Goal: Task Accomplishment & Management: Use online tool/utility

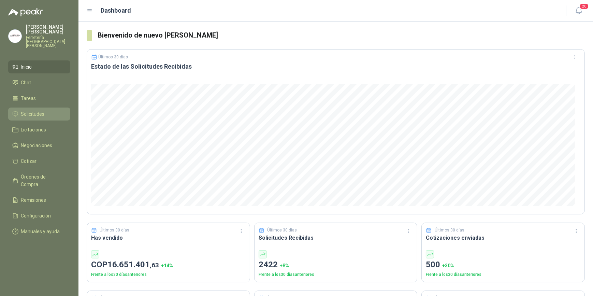
click at [34, 110] on span "Solicitudes" at bounding box center [33, 114] width 24 height 8
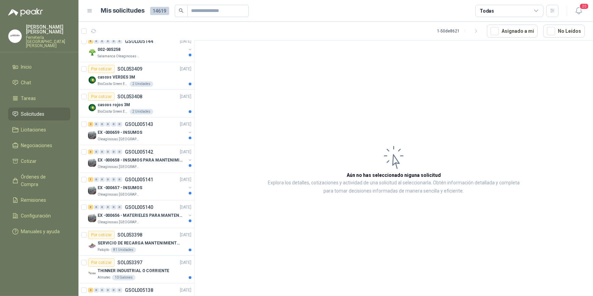
scroll to position [341, 0]
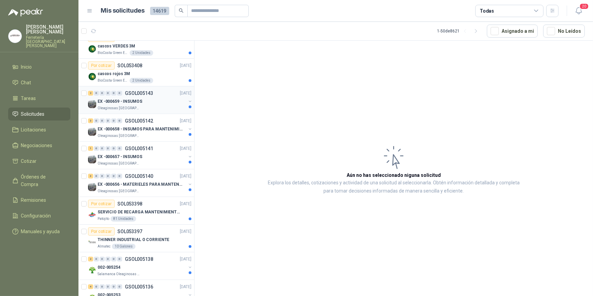
click at [153, 102] on div "EX -000659 - INSUMOS" at bounding box center [142, 101] width 88 height 8
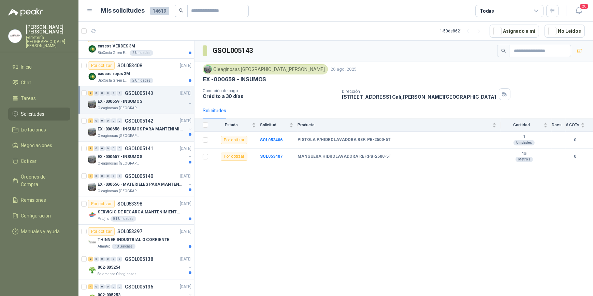
click at [124, 130] on p "EX -000658 - INSUMOS PARA MANTENIMIENTO MECANICO" at bounding box center [140, 129] width 85 height 6
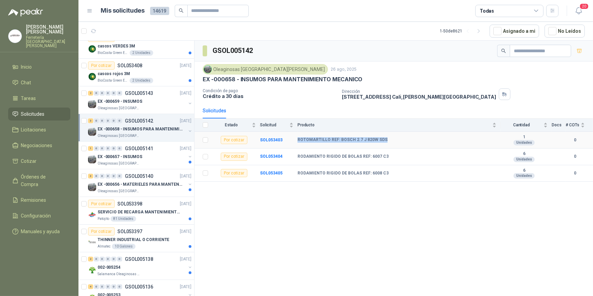
drag, startPoint x: 296, startPoint y: 139, endPoint x: 384, endPoint y: 141, distance: 87.3
click at [384, 141] on tr "Por cotizar SOL053403 ROTOMARTILLO REF: [PERSON_NAME] 2.7 J 820W SDS 1 Unidades…" at bounding box center [393, 140] width 398 height 17
drag, startPoint x: 384, startPoint y: 141, endPoint x: 351, endPoint y: 138, distance: 32.5
copy tr "ROTOMARTILLO REF: BOSCH 2.7 J 820W SDS"
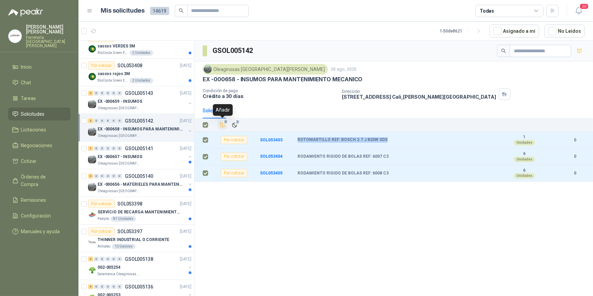
click at [223, 124] on icon "Añadir" at bounding box center [222, 125] width 6 height 6
click at [153, 158] on div "EX -000657 - INSUMOS" at bounding box center [142, 156] width 88 height 8
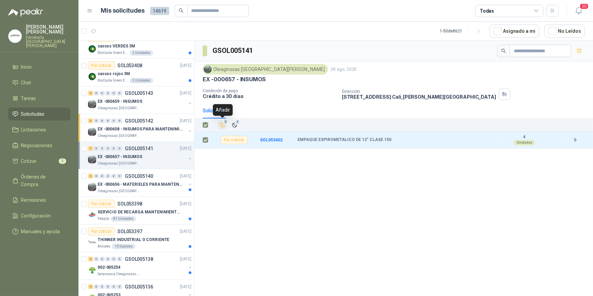
click at [223, 124] on icon "Añadir" at bounding box center [222, 125] width 6 height 6
click at [132, 184] on p "EX -000656 - MATERIELES PARA MANTENIMIENTO MECANIC" at bounding box center [140, 184] width 85 height 6
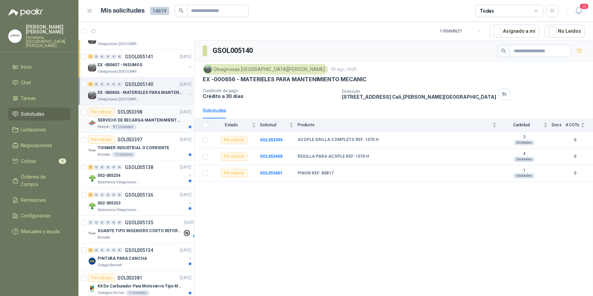
scroll to position [434, 0]
click at [144, 171] on div "002-005254" at bounding box center [142, 174] width 88 height 8
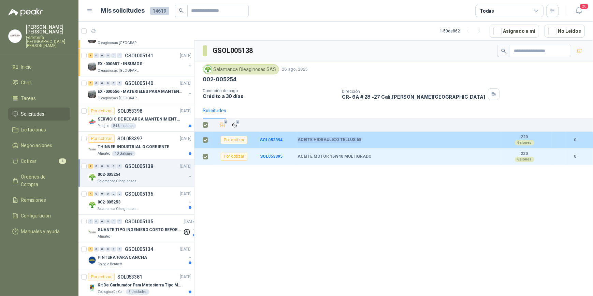
drag, startPoint x: 297, startPoint y: 138, endPoint x: 357, endPoint y: 140, distance: 59.4
click at [357, 140] on div "ACEITE HIDRAULICO TELLUS 68" at bounding box center [396, 139] width 199 height 5
drag, startPoint x: 357, startPoint y: 140, endPoint x: 341, endPoint y: 139, distance: 16.1
copy b "ACEITE HIDRAULICO TELLUS 68"
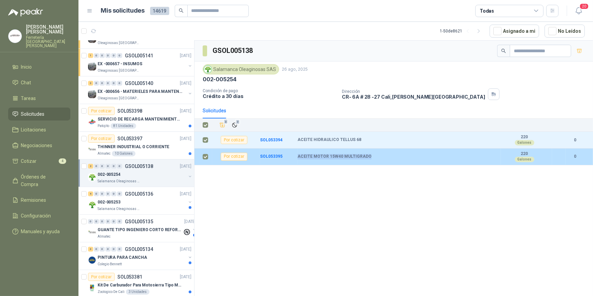
drag, startPoint x: 297, startPoint y: 155, endPoint x: 368, endPoint y: 154, distance: 70.3
click at [368, 154] on div "ACEITE MOTOR 15W40 MULTIGRADO" at bounding box center [396, 156] width 199 height 5
drag, startPoint x: 368, startPoint y: 154, endPoint x: 345, endPoint y: 158, distance: 23.1
copy b "ACEITE MOTOR 15W40 MULTIGRADO"
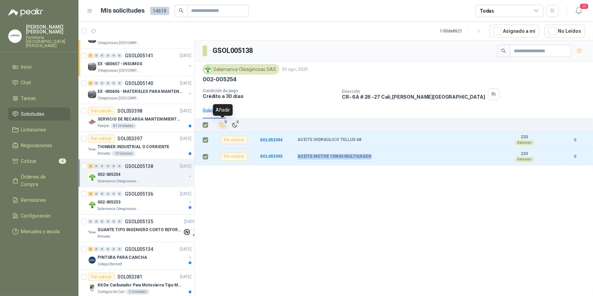
click at [222, 125] on icon "Añadir" at bounding box center [222, 125] width 6 height 6
click at [143, 199] on div "002-005253" at bounding box center [142, 202] width 88 height 8
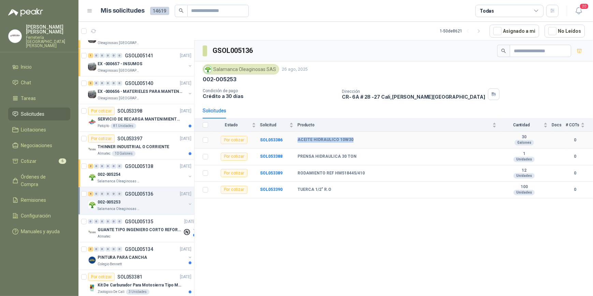
drag, startPoint x: 297, startPoint y: 139, endPoint x: 358, endPoint y: 139, distance: 61.4
click at [358, 139] on tr "Por cotizar SOL053386 ACEITE HIDRAULICO 10W30 30 Galones 0" at bounding box center [393, 140] width 398 height 17
drag, startPoint x: 358, startPoint y: 139, endPoint x: 324, endPoint y: 138, distance: 34.1
copy tr "ACEITE HIDRAULICO 10W30"
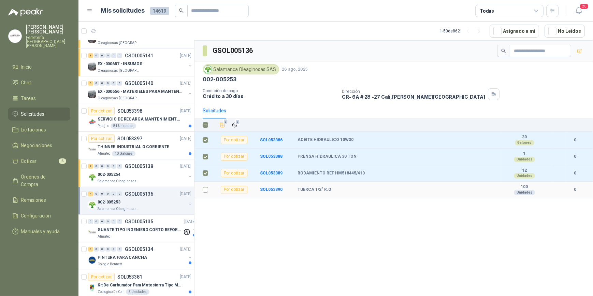
click at [208, 190] on td at bounding box center [203, 189] width 18 height 17
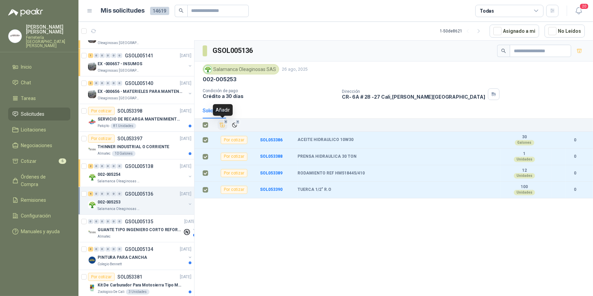
click at [222, 125] on icon "Añadir" at bounding box center [222, 125] width 5 height 4
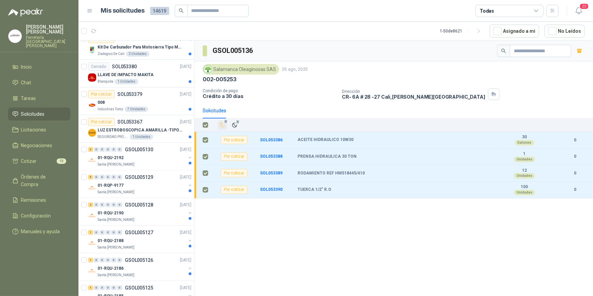
scroll to position [682, 0]
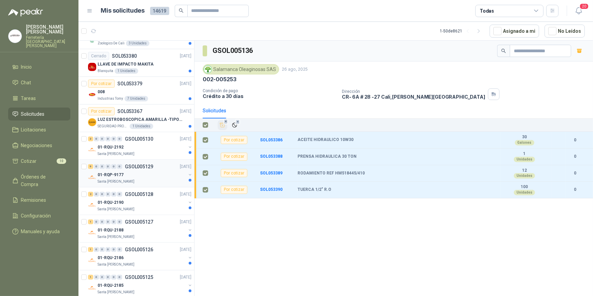
click at [147, 176] on div "01-RQP-9177" at bounding box center [142, 175] width 88 height 8
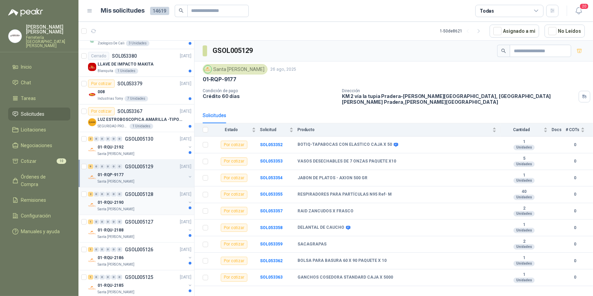
click at [164, 198] on div "01-RQU-2190" at bounding box center [142, 202] width 88 height 8
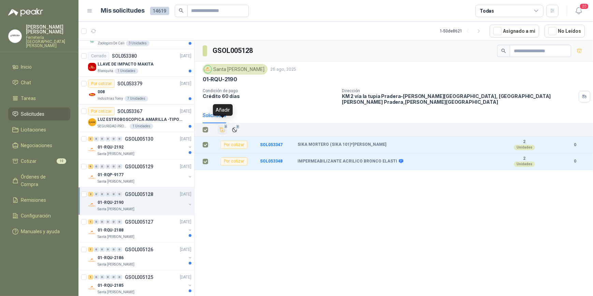
click at [224, 128] on icon "Añadir" at bounding box center [222, 130] width 5 height 4
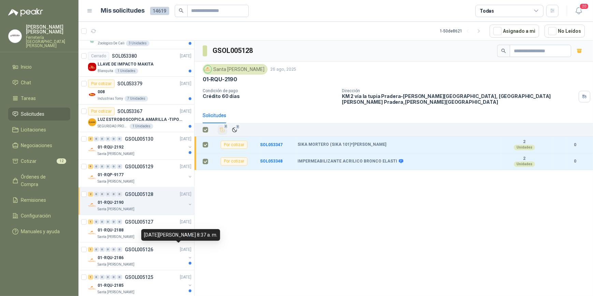
click at [147, 230] on div "[DATE][PERSON_NAME] 8:37 a. m." at bounding box center [180, 235] width 79 height 12
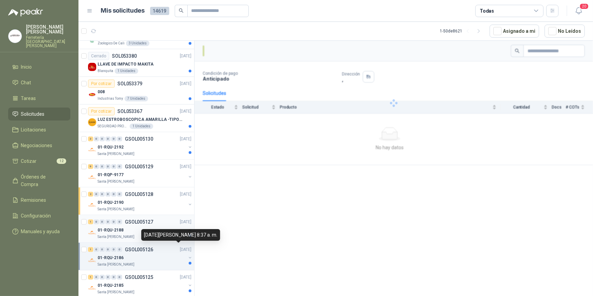
click at [134, 226] on div "01-RQU-2188" at bounding box center [142, 230] width 88 height 8
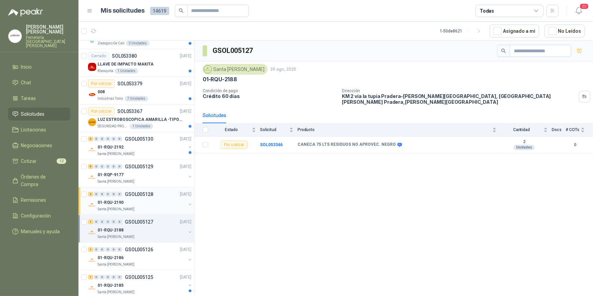
click at [138, 198] on div "01-RQU-2190" at bounding box center [142, 202] width 88 height 8
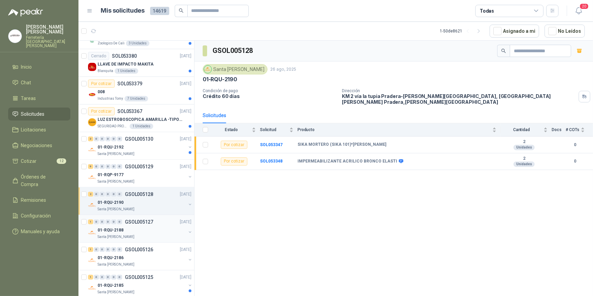
click at [148, 231] on div "01-RQU-2188" at bounding box center [142, 230] width 88 height 8
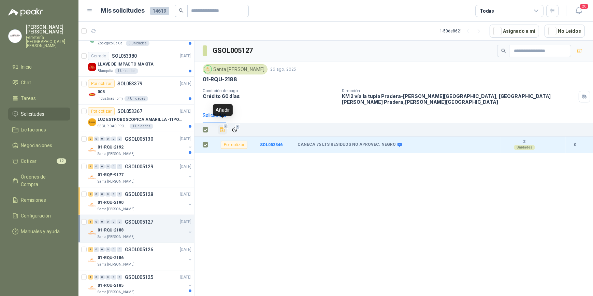
click at [222, 128] on icon "Añadir" at bounding box center [222, 130] width 5 height 4
click at [155, 254] on div "01-RQU-2186" at bounding box center [142, 257] width 88 height 8
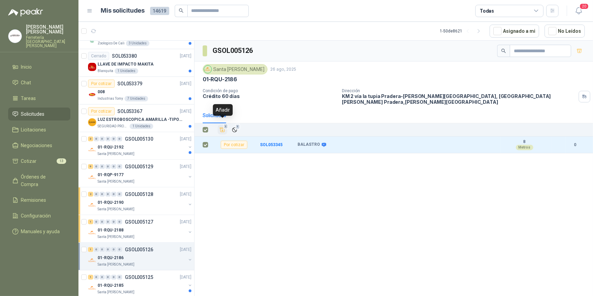
click at [222, 128] on icon "Añadir" at bounding box center [222, 130] width 5 height 4
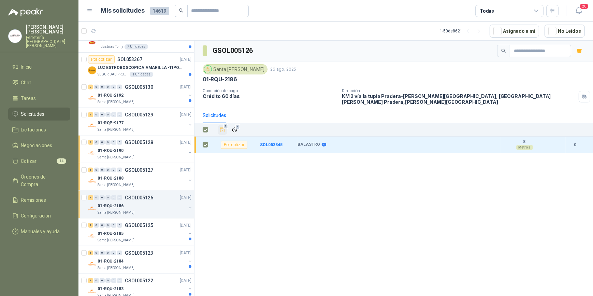
scroll to position [744, 0]
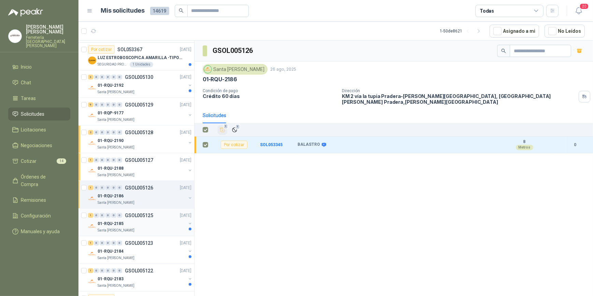
click at [142, 221] on div "01-RQU-2185" at bounding box center [142, 223] width 88 height 8
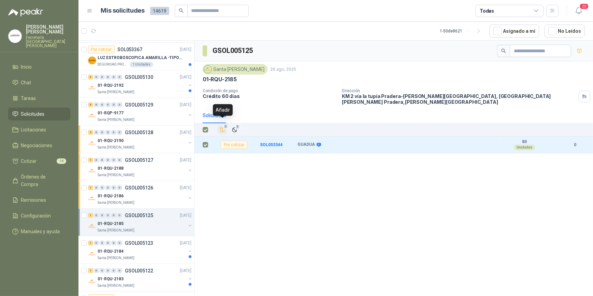
click at [221, 127] on icon "Añadir" at bounding box center [222, 130] width 6 height 6
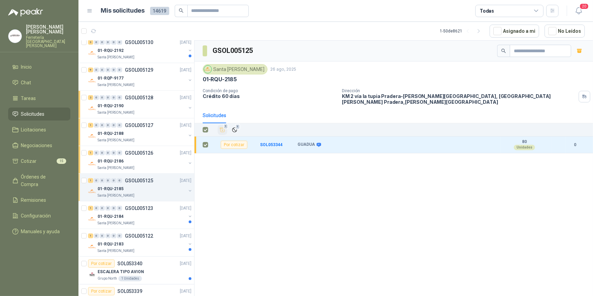
scroll to position [806, 0]
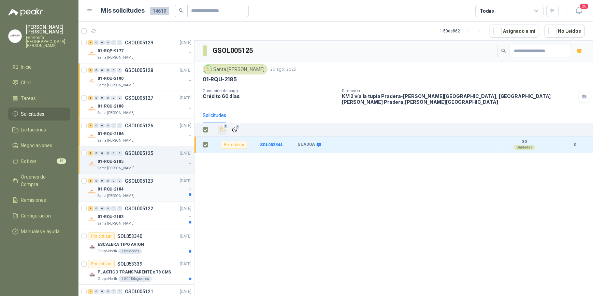
click at [158, 190] on div "01-RQU-2184" at bounding box center [142, 189] width 88 height 8
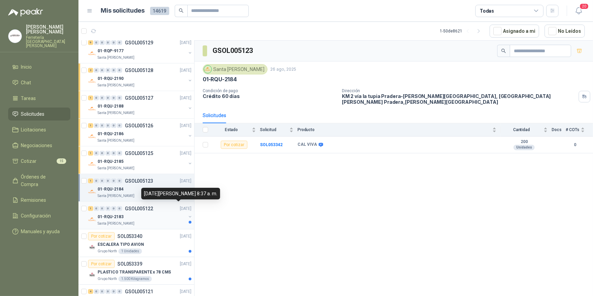
click at [143, 212] on div "01-RQU-2183" at bounding box center [142, 216] width 88 height 8
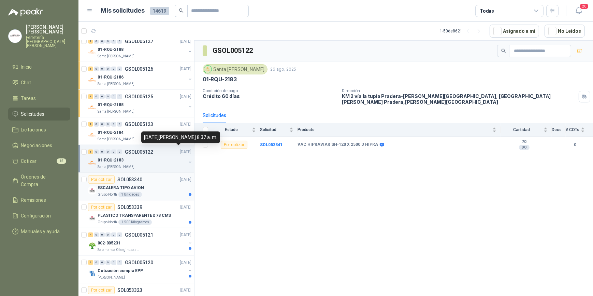
scroll to position [868, 0]
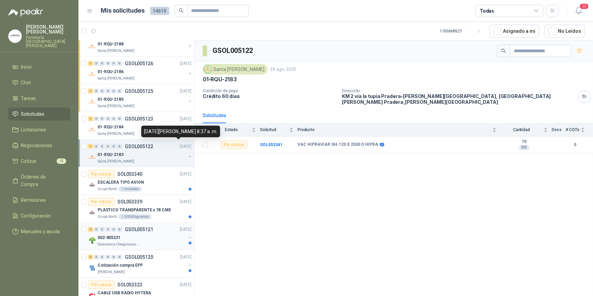
click at [148, 235] on div "002-005231" at bounding box center [142, 237] width 88 height 8
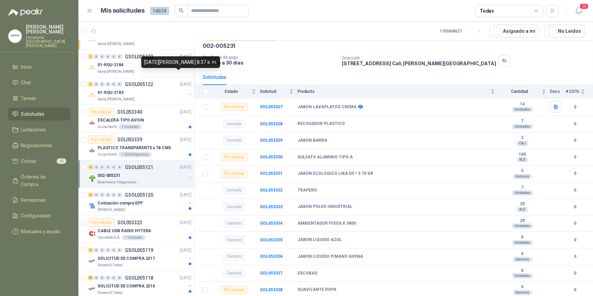
scroll to position [961, 0]
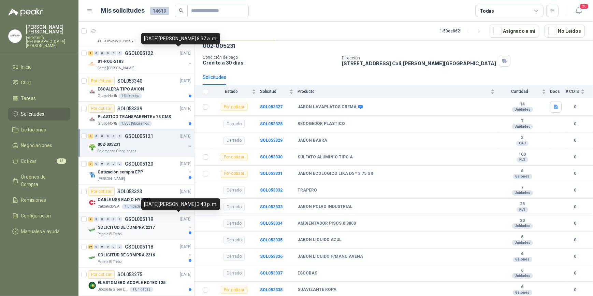
click at [160, 225] on div "SOLICITUD DE COMPRA 2217" at bounding box center [142, 227] width 88 height 8
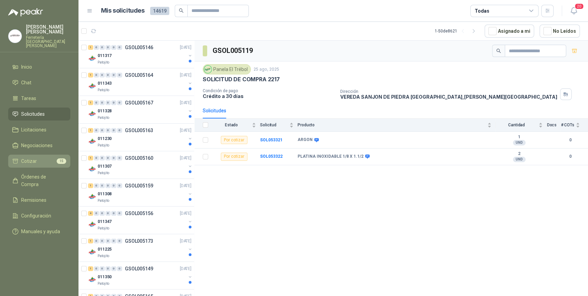
click at [40, 157] on li "Cotizar 15" at bounding box center [39, 161] width 54 height 8
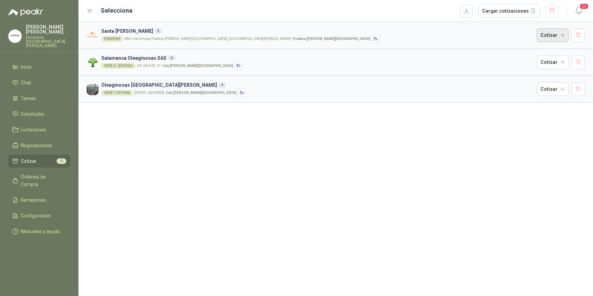
click at [549, 34] on button "Cotizar" at bounding box center [552, 35] width 32 height 14
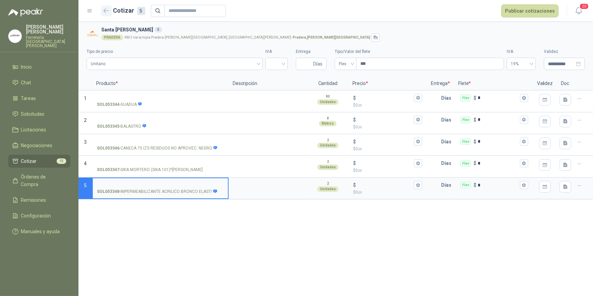
click at [102, 9] on button "button" at bounding box center [106, 10] width 11 height 11
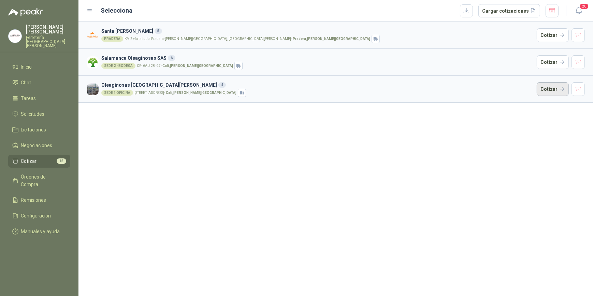
click at [553, 89] on button "Cotizar" at bounding box center [552, 89] width 32 height 14
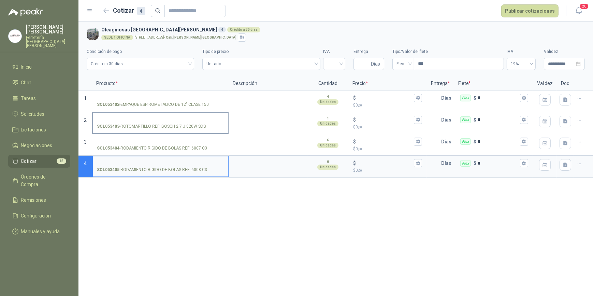
click at [138, 119] on input "SOL053403 - ROTOMARTILLO REF: [PERSON_NAME] 2.7 J 820W SDS" at bounding box center [160, 119] width 127 height 5
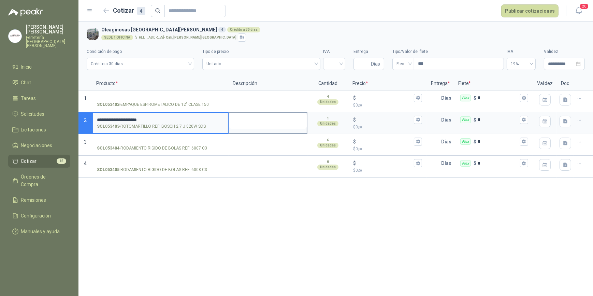
type input "**********"
click at [252, 122] on textarea at bounding box center [267, 121] width 77 height 16
type textarea "*"
type textarea "**"
type textarea "***"
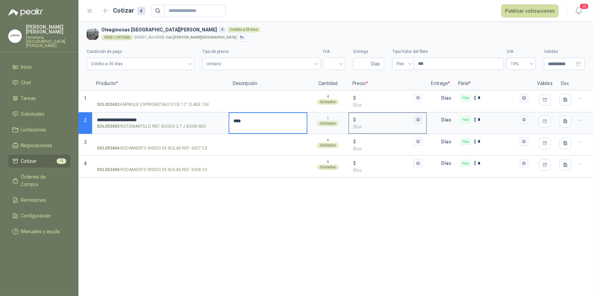
type textarea "****"
click at [416, 121] on icon "button" at bounding box center [418, 119] width 4 height 4
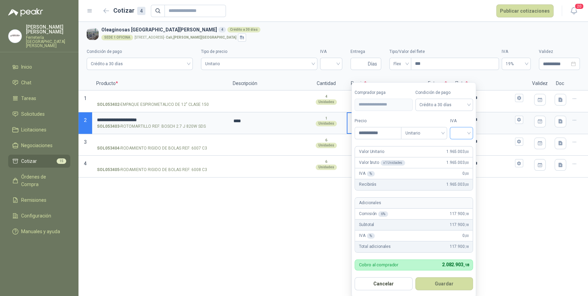
click at [473, 132] on div at bounding box center [460, 133] width 23 height 12
type input "**********"
click at [459, 146] on div "19%" at bounding box center [462, 147] width 13 height 8
click at [450, 282] on button "Guardar" at bounding box center [445, 283] width 59 height 13
type input "*********"
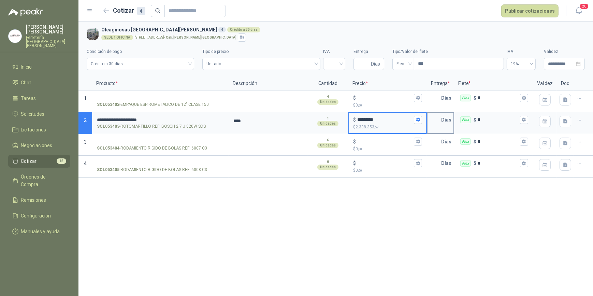
click at [437, 121] on input "text" at bounding box center [434, 120] width 14 height 14
type input "*"
click at [525, 119] on icon "button" at bounding box center [523, 119] width 4 height 4
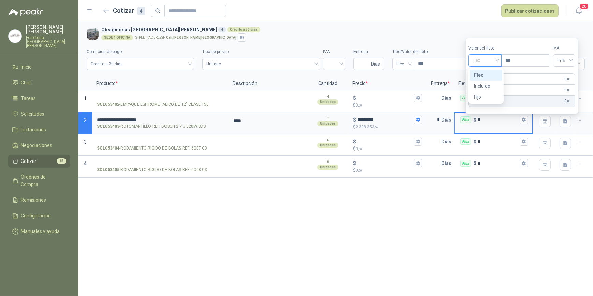
click at [501, 57] on div "Flex" at bounding box center [484, 60] width 33 height 12
click at [488, 84] on div "Incluido" at bounding box center [486, 86] width 24 height 8
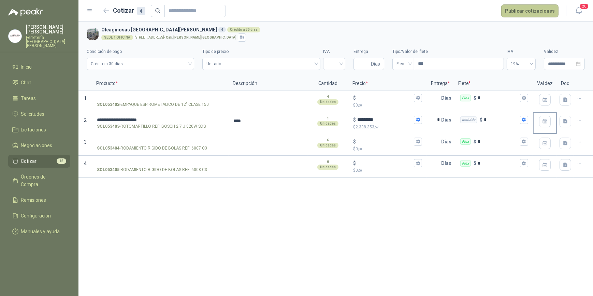
click at [529, 11] on button "Publicar cotizaciones" at bounding box center [529, 10] width 57 height 13
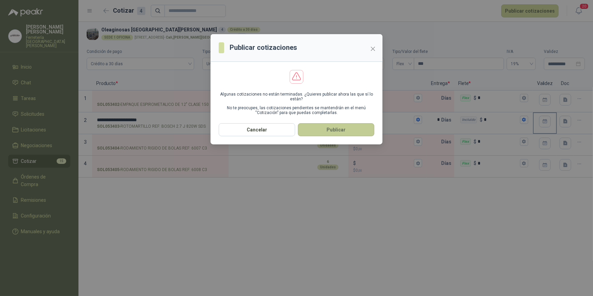
click at [330, 128] on button "Publicar" at bounding box center [336, 129] width 76 height 13
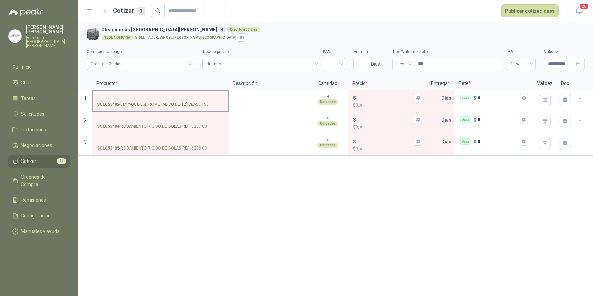
drag, startPoint x: 120, startPoint y: 102, endPoint x: 214, endPoint y: 107, distance: 93.6
click at [214, 107] on div "SOL053402 - EMPAQUE ESPIROMETALICO DE 12" CLASE 150" at bounding box center [160, 104] width 127 height 6
click at [152, 95] on input "SOL053402 - EMPAQUE ESPIROMETALICO DE 12" CLASE 150" at bounding box center [160, 97] width 127 height 5
drag, startPoint x: 121, startPoint y: 103, endPoint x: 203, endPoint y: 99, distance: 81.9
click at [205, 100] on label "SOL053402 - EMPAQUE ESPIROMETALICO DE 12" CLASE 150" at bounding box center [160, 100] width 135 height 19
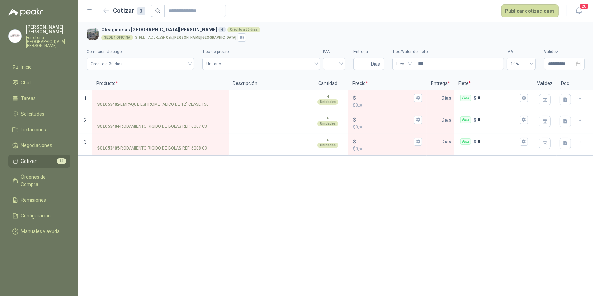
click at [189, 75] on section "**********" at bounding box center [335, 49] width 514 height 55
click at [123, 100] on label "SOL053402 - EMPAQUE ESPIROMETALICO DE 12" CLASE 150" at bounding box center [160, 100] width 135 height 19
click at [123, 100] on input "SOL053402 - EMPAQUE ESPIROMETALICO DE 12" CLASE 150" at bounding box center [160, 97] width 127 height 5
drag, startPoint x: 121, startPoint y: 103, endPoint x: 213, endPoint y: 108, distance: 92.2
click at [213, 108] on label "SOL053402 - EMPAQUE ESPIROMETALICO DE 12" CLASE 150" at bounding box center [160, 100] width 135 height 19
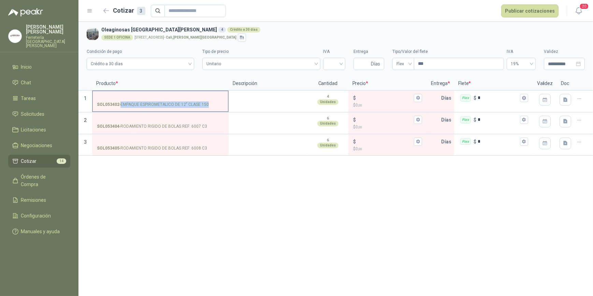
drag, startPoint x: 213, startPoint y: 108, endPoint x: 192, endPoint y: 103, distance: 21.9
copy p "EMPAQUE ESPIROMETALICO DE 12" CLASE 150"
click at [105, 10] on icon "button" at bounding box center [106, 10] width 6 height 5
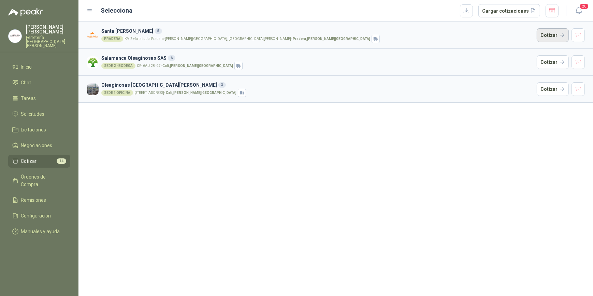
click at [552, 33] on button "Cotizar" at bounding box center [552, 35] width 32 height 14
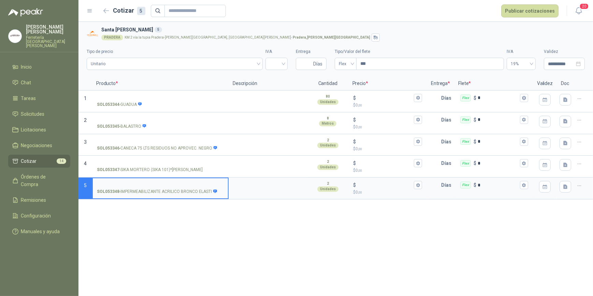
click at [127, 184] on input "SOL053348 - IMPERMEABILIZANTE ACRILICO BRONCO ELASTI" at bounding box center [160, 184] width 127 height 5
type input "**********"
click at [267, 185] on textarea at bounding box center [267, 186] width 77 height 16
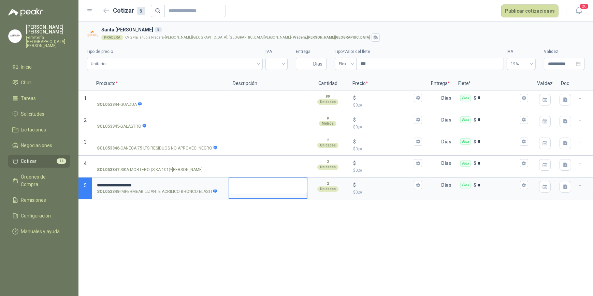
click at [263, 187] on textarea at bounding box center [267, 186] width 77 height 16
type textarea "*"
type textarea "**"
type textarea "***"
type textarea "****"
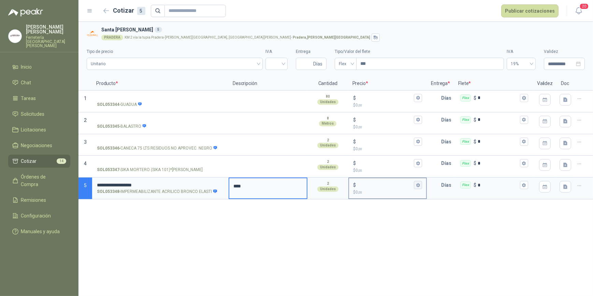
click at [417, 185] on icon "button" at bounding box center [418, 185] width 4 height 4
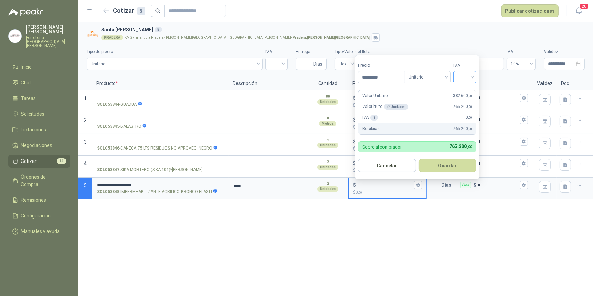
click at [474, 76] on div at bounding box center [464, 77] width 23 height 12
type input "*********"
click at [463, 90] on div "19%" at bounding box center [466, 92] width 13 height 8
click at [454, 163] on button "Guardar" at bounding box center [448, 165] width 59 height 13
type input "*******"
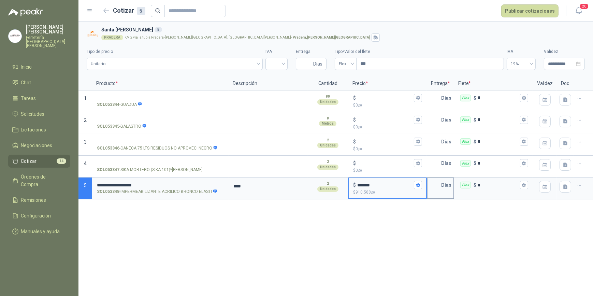
click at [438, 187] on input "text" at bounding box center [434, 185] width 14 height 14
type input "*"
click at [523, 183] on icon "button" at bounding box center [523, 185] width 4 height 4
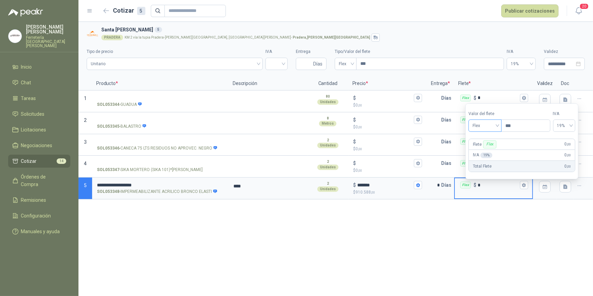
click at [500, 125] on div "Flex" at bounding box center [484, 125] width 33 height 12
click at [487, 151] on div "Incluido" at bounding box center [486, 151] width 24 height 8
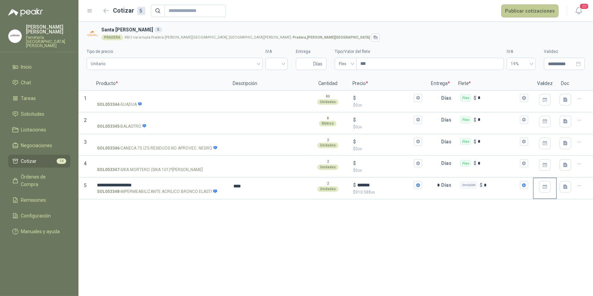
click at [532, 10] on button "Publicar cotizaciones" at bounding box center [529, 10] width 57 height 13
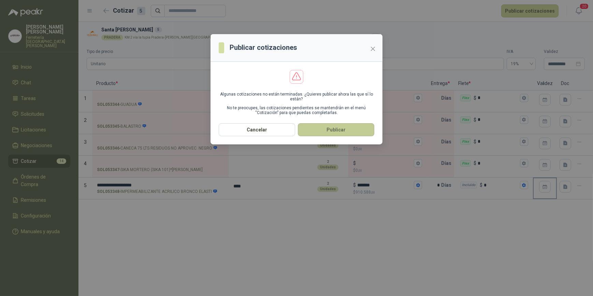
click at [342, 132] on button "Publicar" at bounding box center [336, 129] width 76 height 13
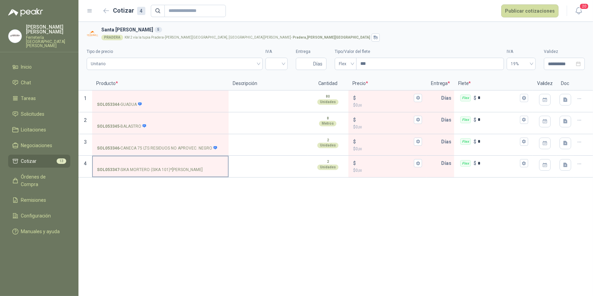
click at [111, 162] on input "SOL053347 - [PERSON_NAME] (SIKA 101)*[PERSON_NAME]" at bounding box center [160, 163] width 127 height 5
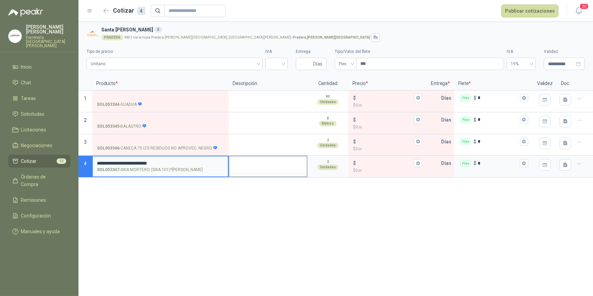
type input "**********"
click at [255, 164] on textarea at bounding box center [267, 164] width 77 height 16
type textarea "*"
type textarea "**"
type textarea "***"
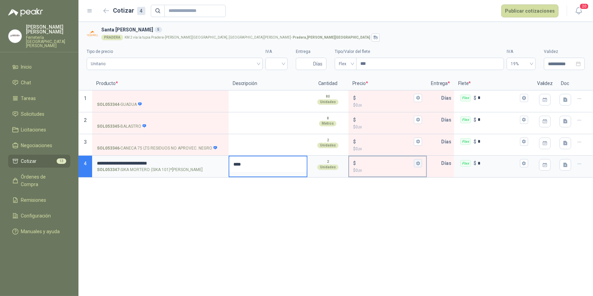
type textarea "****"
click at [418, 162] on icon "button" at bounding box center [418, 163] width 4 height 4
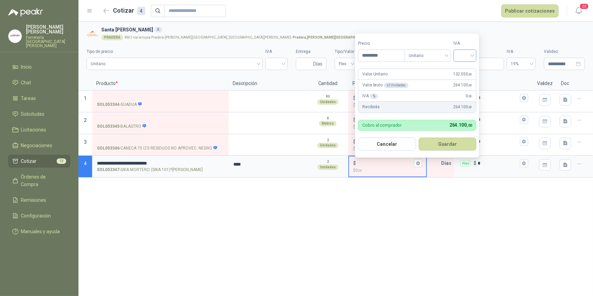
type input "*********"
click at [472, 55] on input "search" at bounding box center [464, 55] width 15 height 10
click at [466, 69] on div "19%" at bounding box center [466, 70] width 13 height 8
click at [449, 145] on button "Guardar" at bounding box center [448, 143] width 59 height 13
type input "*******"
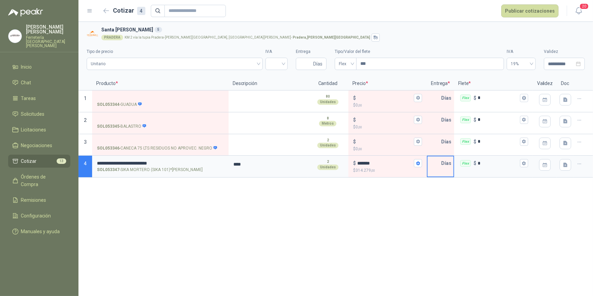
click at [437, 166] on input "text" at bounding box center [434, 163] width 14 height 14
type input "*"
click at [527, 164] on button "Flex $ *" at bounding box center [524, 163] width 8 height 8
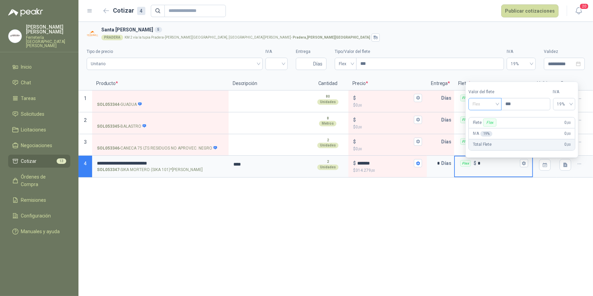
click at [497, 103] on span "Flex" at bounding box center [484, 104] width 25 height 10
click at [489, 130] on div "Incluido" at bounding box center [486, 129] width 24 height 8
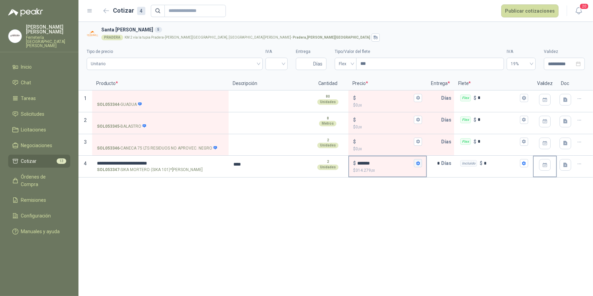
click at [417, 164] on icon "button" at bounding box center [418, 163] width 4 height 4
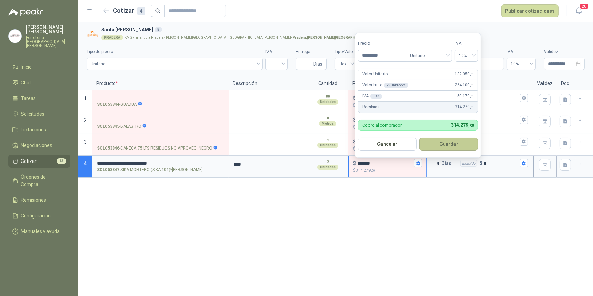
click at [450, 143] on button "Guardar" at bounding box center [448, 143] width 59 height 13
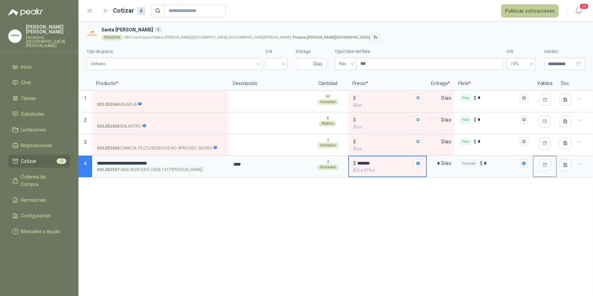
click at [525, 12] on button "Publicar cotizaciones" at bounding box center [529, 10] width 57 height 13
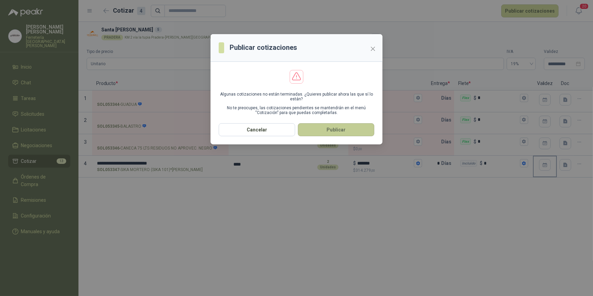
click at [345, 130] on button "Publicar" at bounding box center [336, 129] width 76 height 13
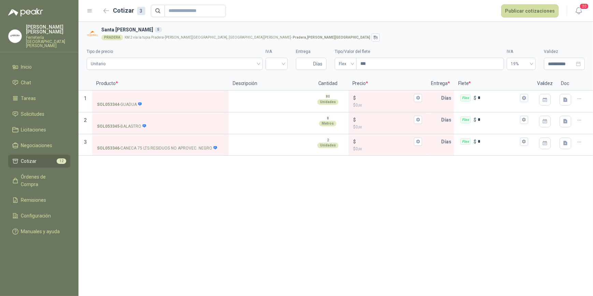
click at [59, 33] on p "[PERSON_NAME]" at bounding box center [48, 30] width 44 height 10
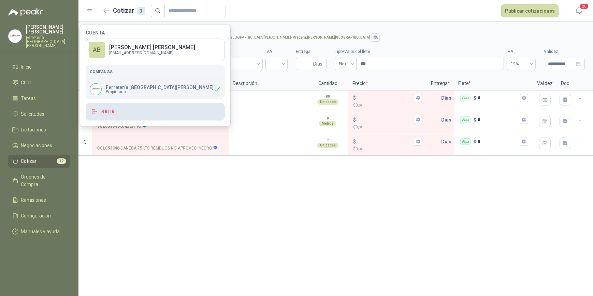
click at [115, 110] on button "Salir" at bounding box center [155, 112] width 139 height 18
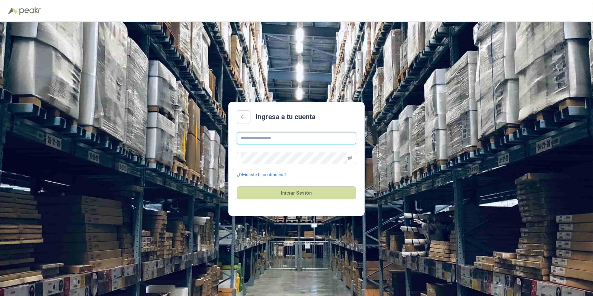
type input "**********"
